Goal: Navigation & Orientation: Find specific page/section

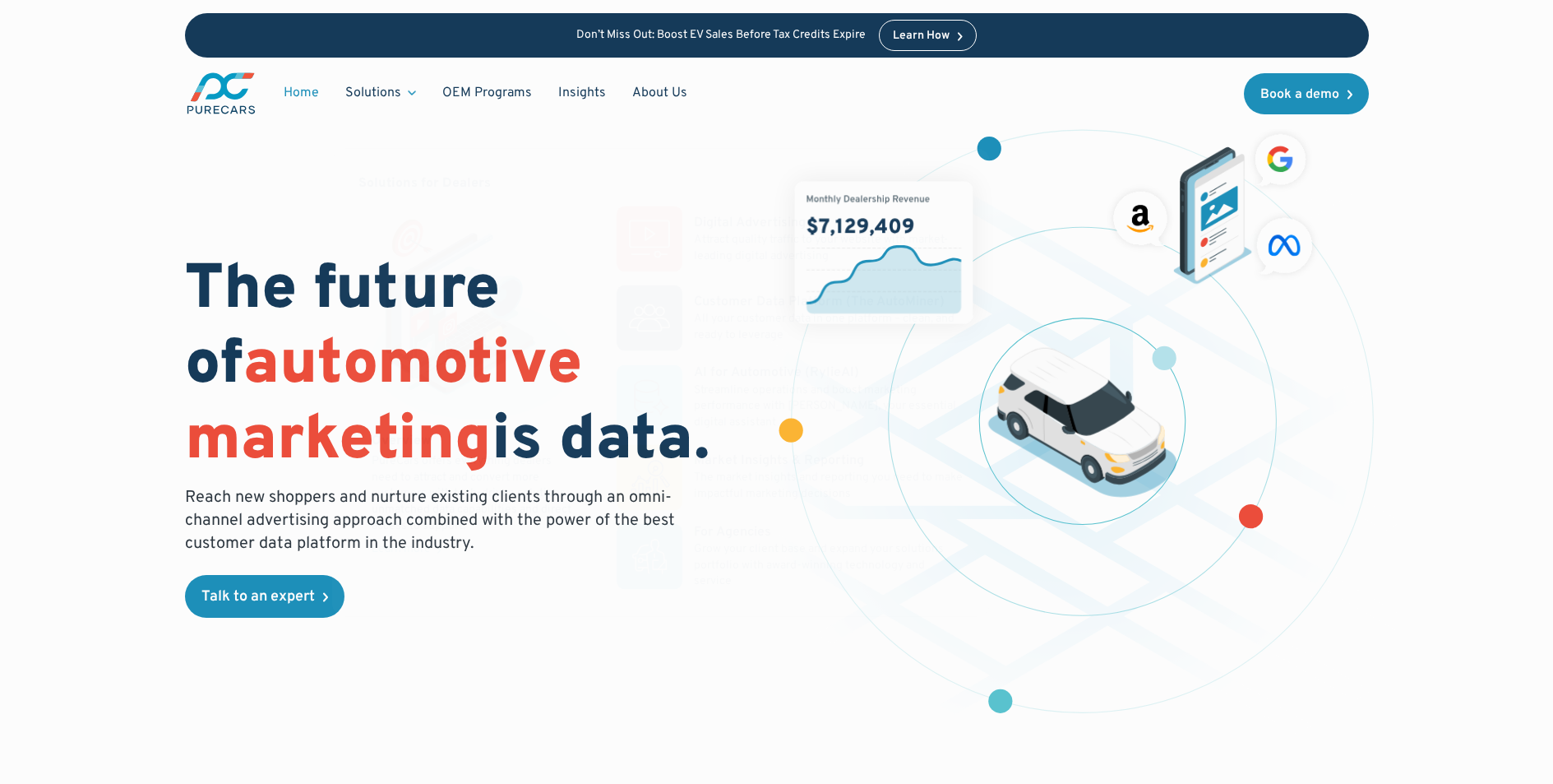
click at [370, 89] on div "Solutions" at bounding box center [373, 92] width 56 height 18
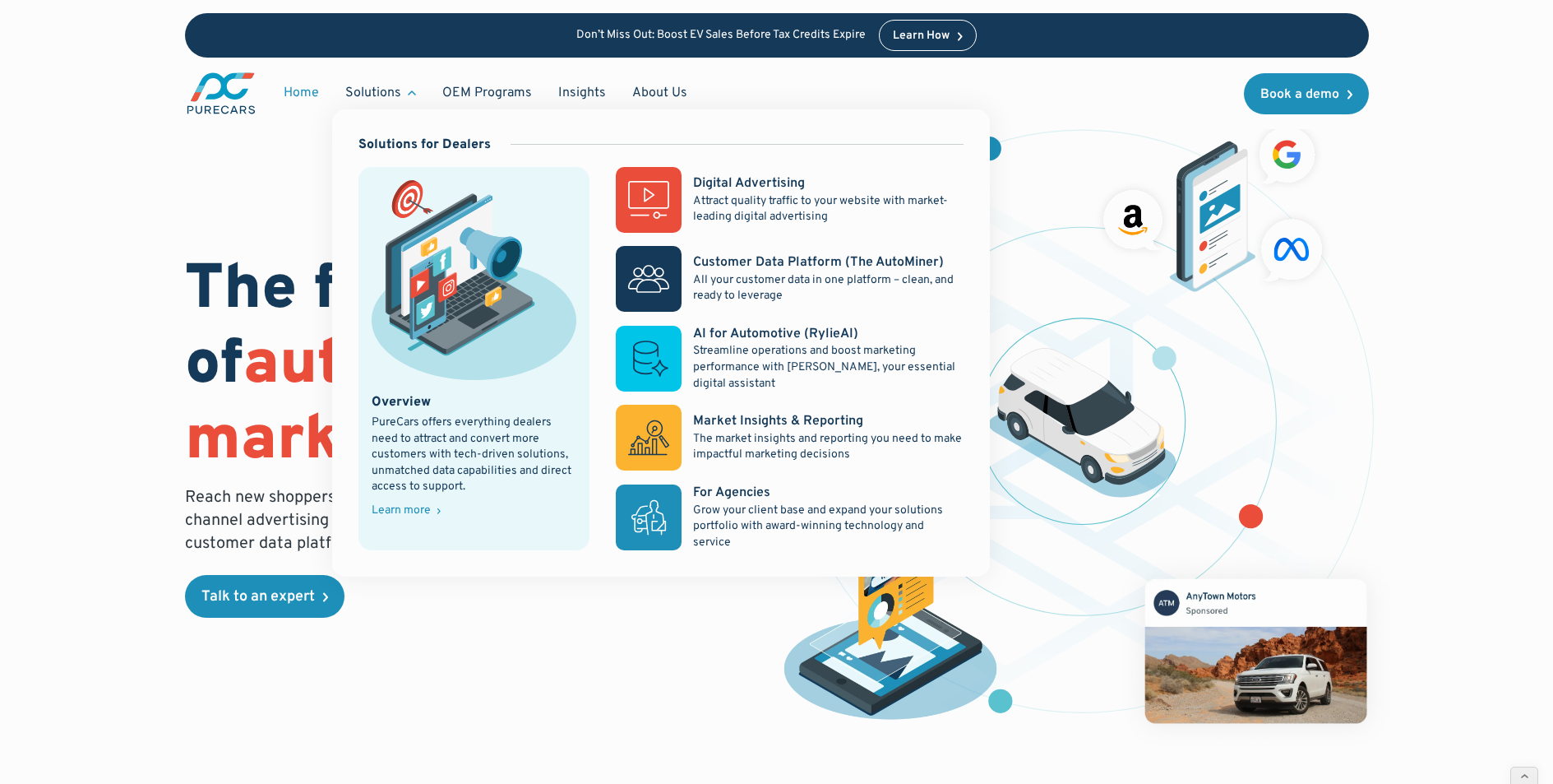
click at [396, 511] on div "Learn more" at bounding box center [402, 511] width 59 height 11
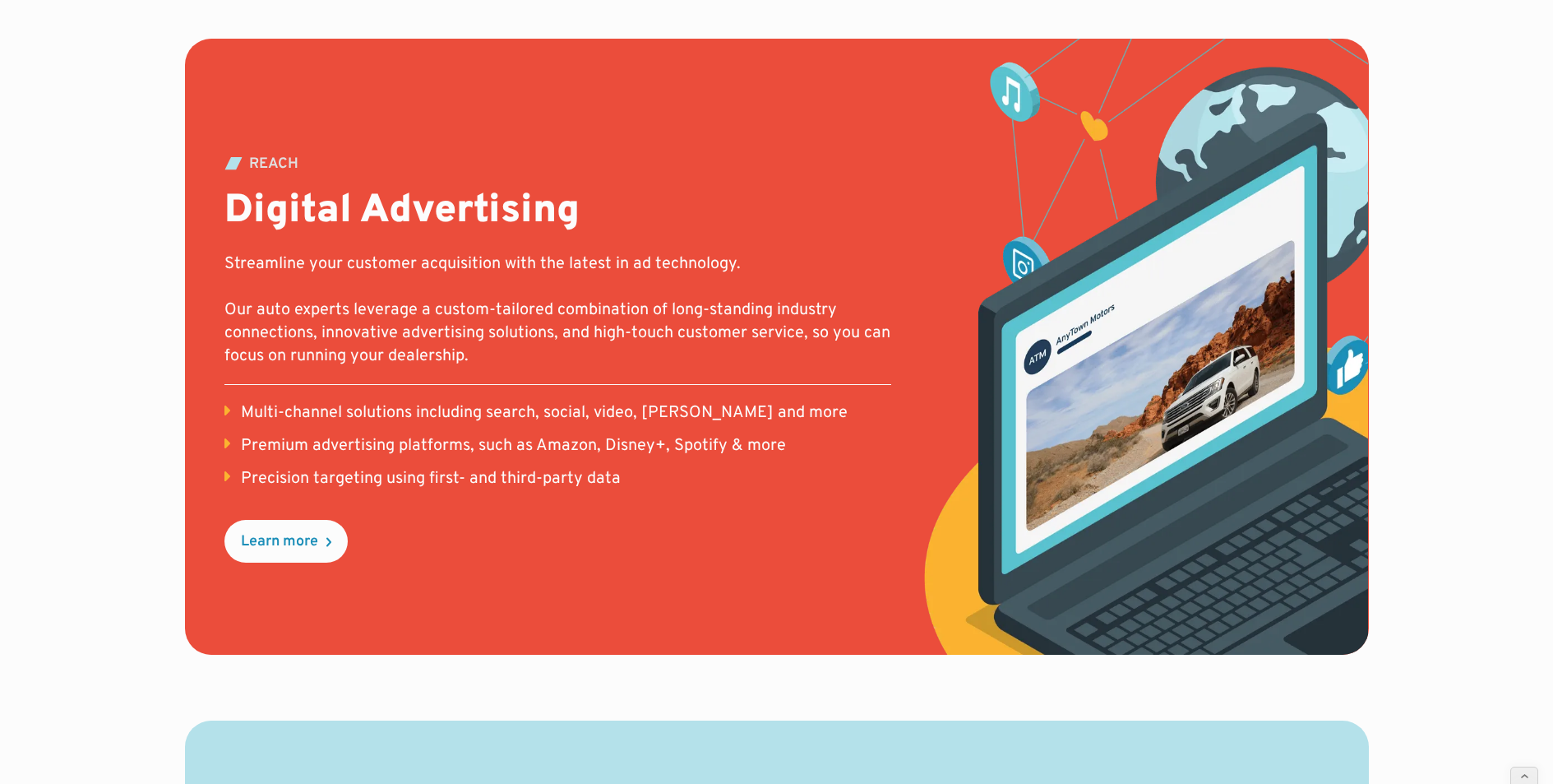
scroll to position [694, 0]
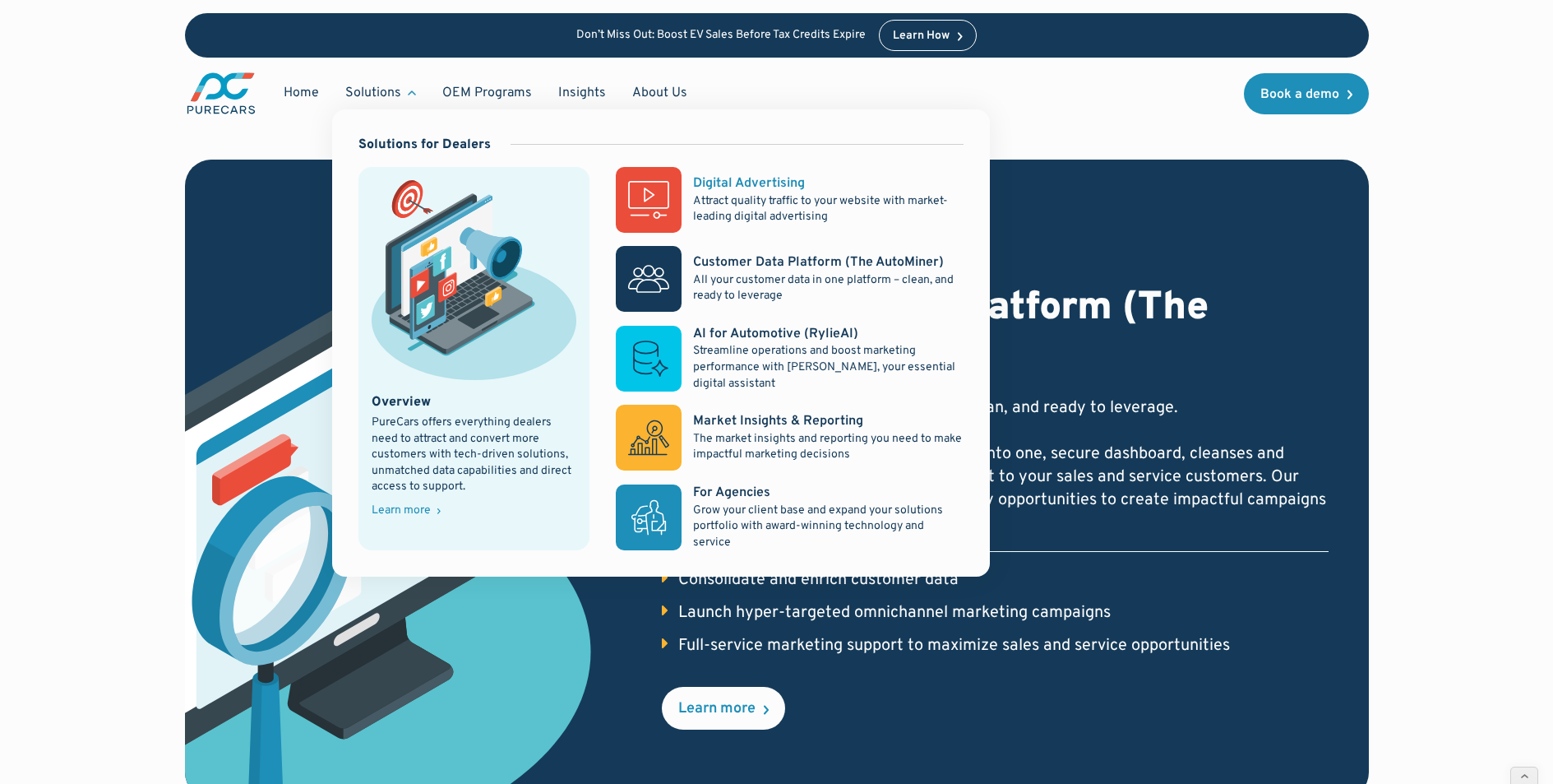
click at [729, 173] on link "Digital Advertising Attract quality traffic to your website with market-leading…" at bounding box center [790, 199] width 347 height 65
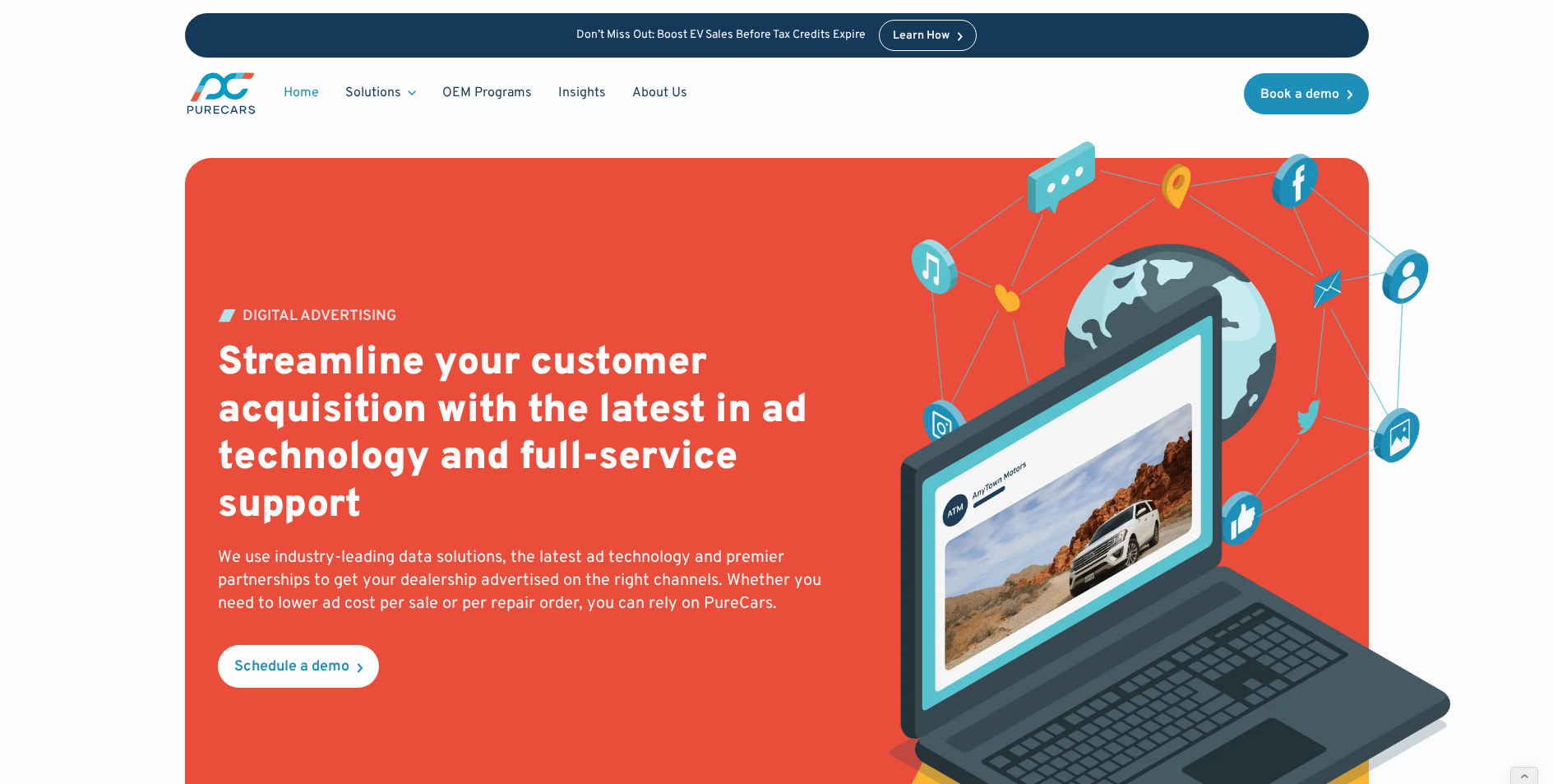
click at [286, 88] on link "Home" at bounding box center [301, 92] width 62 height 31
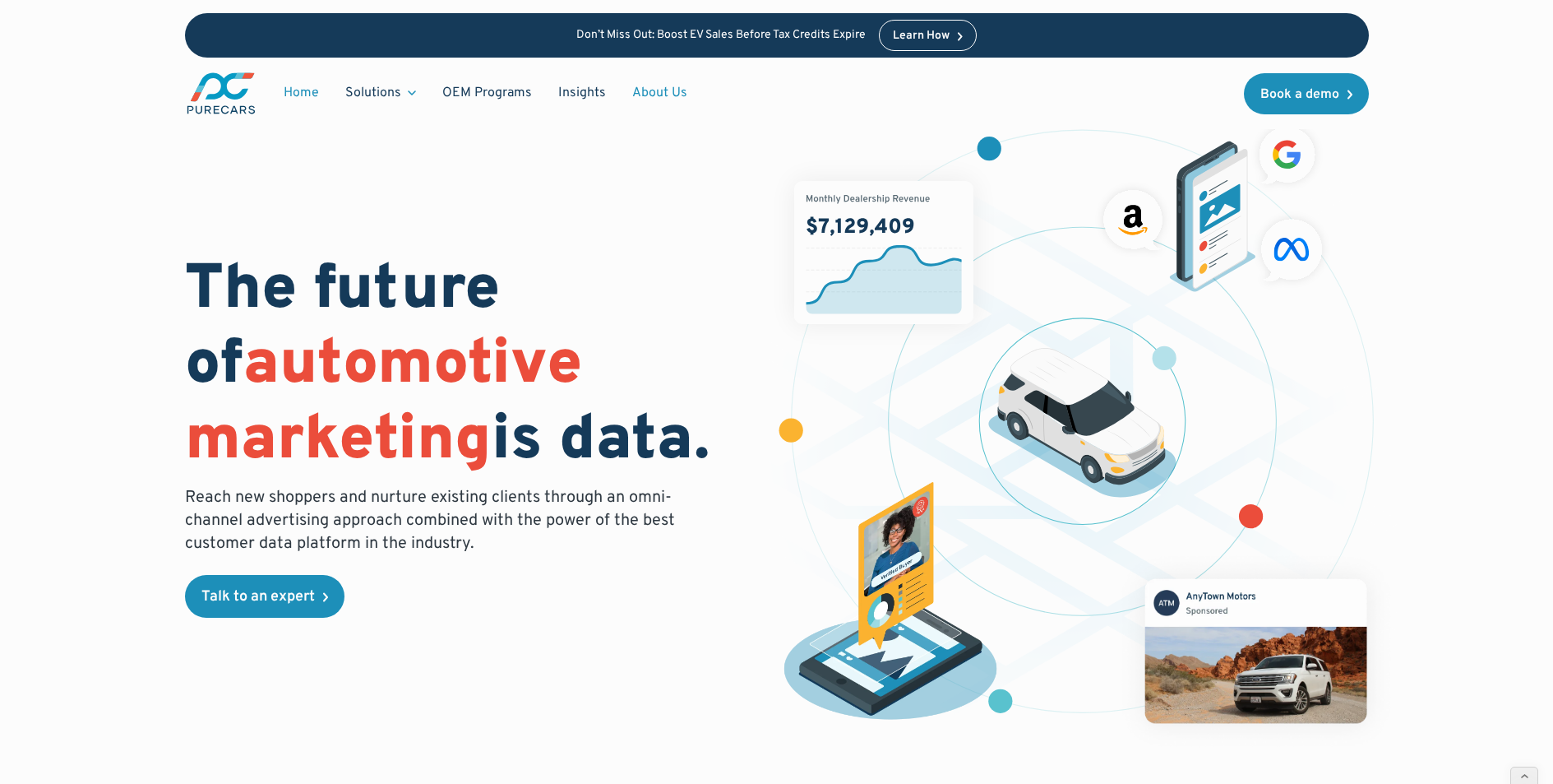
click at [632, 90] on link "About Us" at bounding box center [660, 92] width 82 height 31
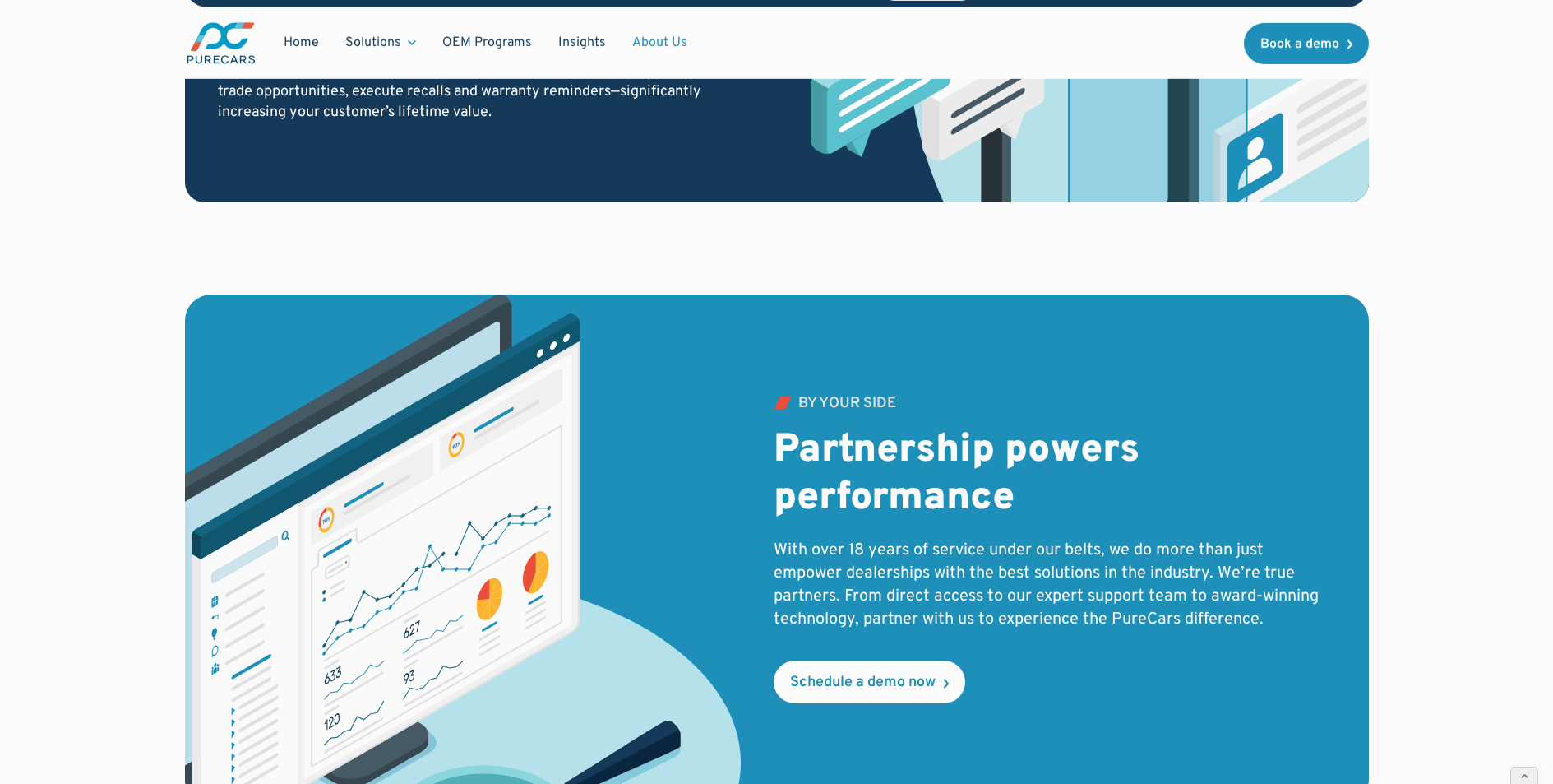
scroll to position [1915, 0]
